Goal: Complete application form

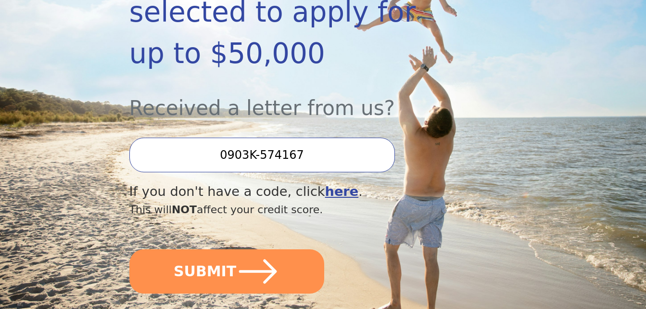
scroll to position [240, 0]
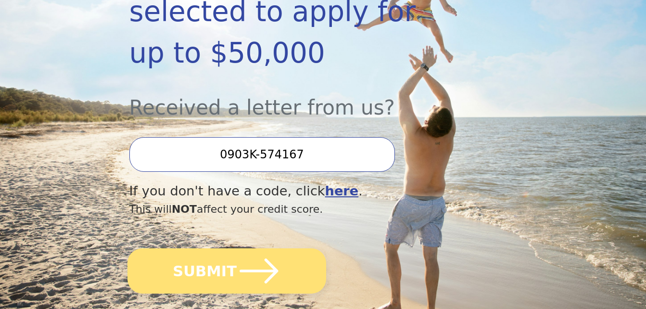
click at [237, 249] on icon "submit" at bounding box center [259, 271] width 44 height 44
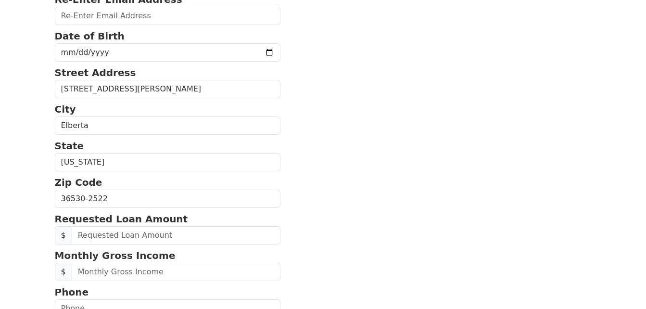
scroll to position [48, 0]
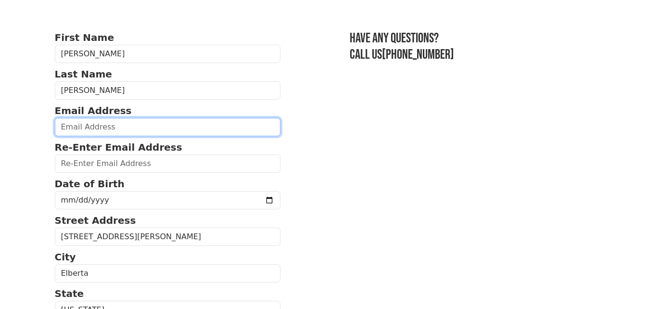
click at [99, 133] on input "email" at bounding box center [168, 127] width 226 height 18
type input "[EMAIL_ADDRESS][DOMAIN_NAME]"
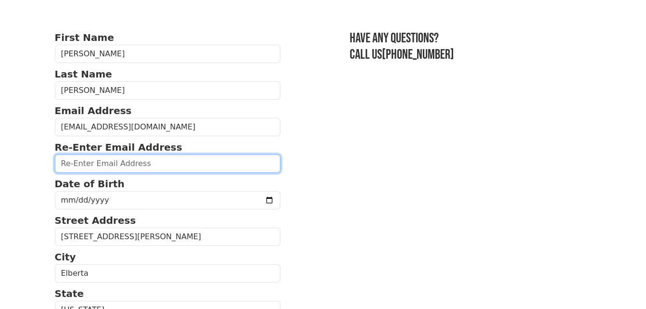
click at [64, 164] on input "email" at bounding box center [168, 163] width 226 height 18
type input "[EMAIL_ADDRESS][DOMAIN_NAME]"
type input "[PHONE_NUMBER]"
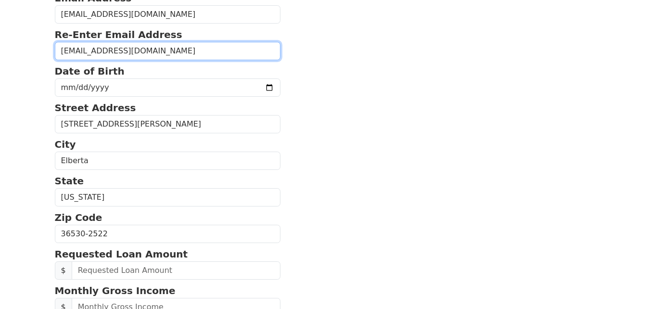
scroll to position [109, 0]
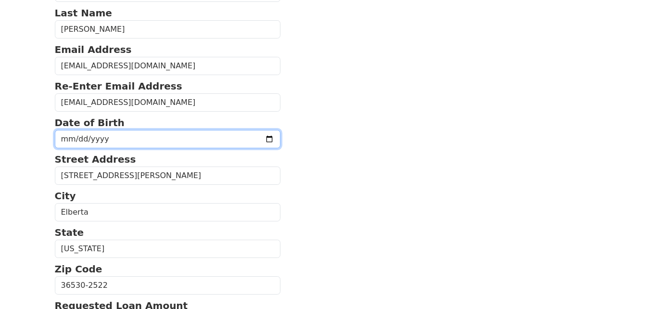
click at [116, 139] on input "date" at bounding box center [168, 139] width 226 height 18
type input "[DATE]"
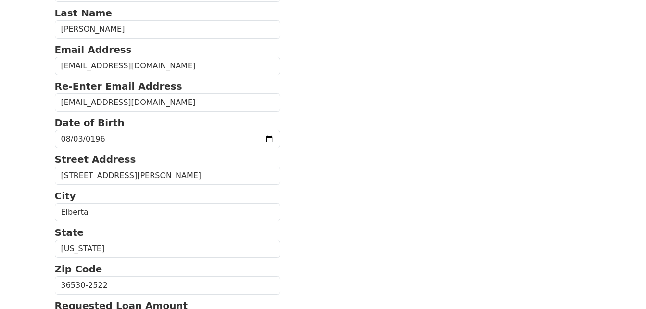
click at [303, 148] on section "First Name [PERSON_NAME] Last Name [PERSON_NAME] Email Address [EMAIL_ADDRESS][…" at bounding box center [323, 283] width 537 height 628
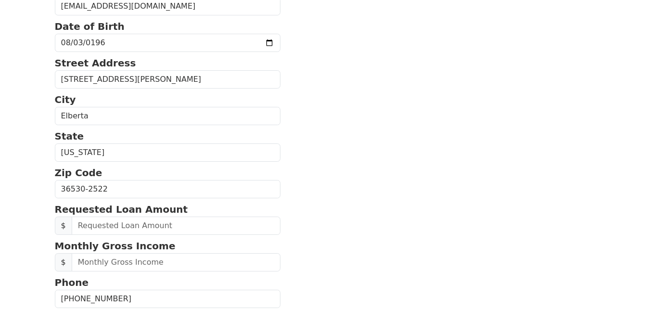
scroll to position [253, 0]
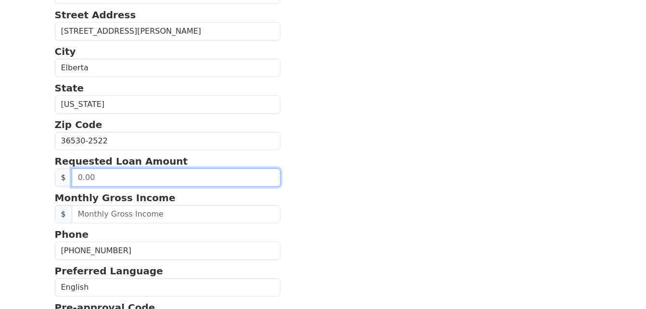
click at [127, 183] on input "text" at bounding box center [176, 177] width 209 height 18
type input "40,000.00"
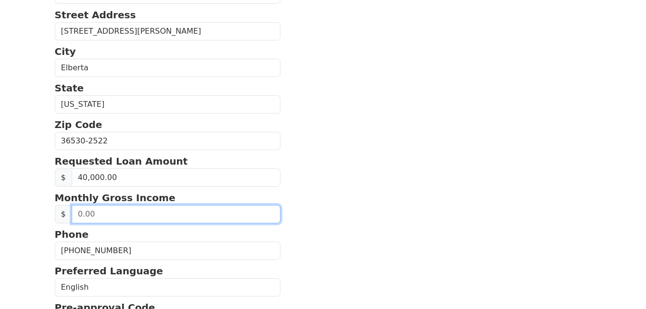
click at [114, 213] on input "text" at bounding box center [176, 214] width 209 height 18
type input "4,000.00"
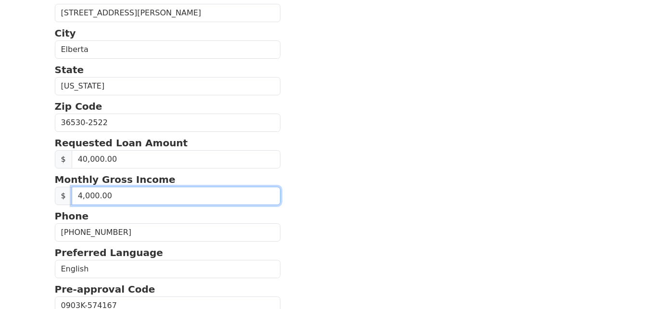
scroll to position [138, 0]
